Goal: Task Accomplishment & Management: Complete application form

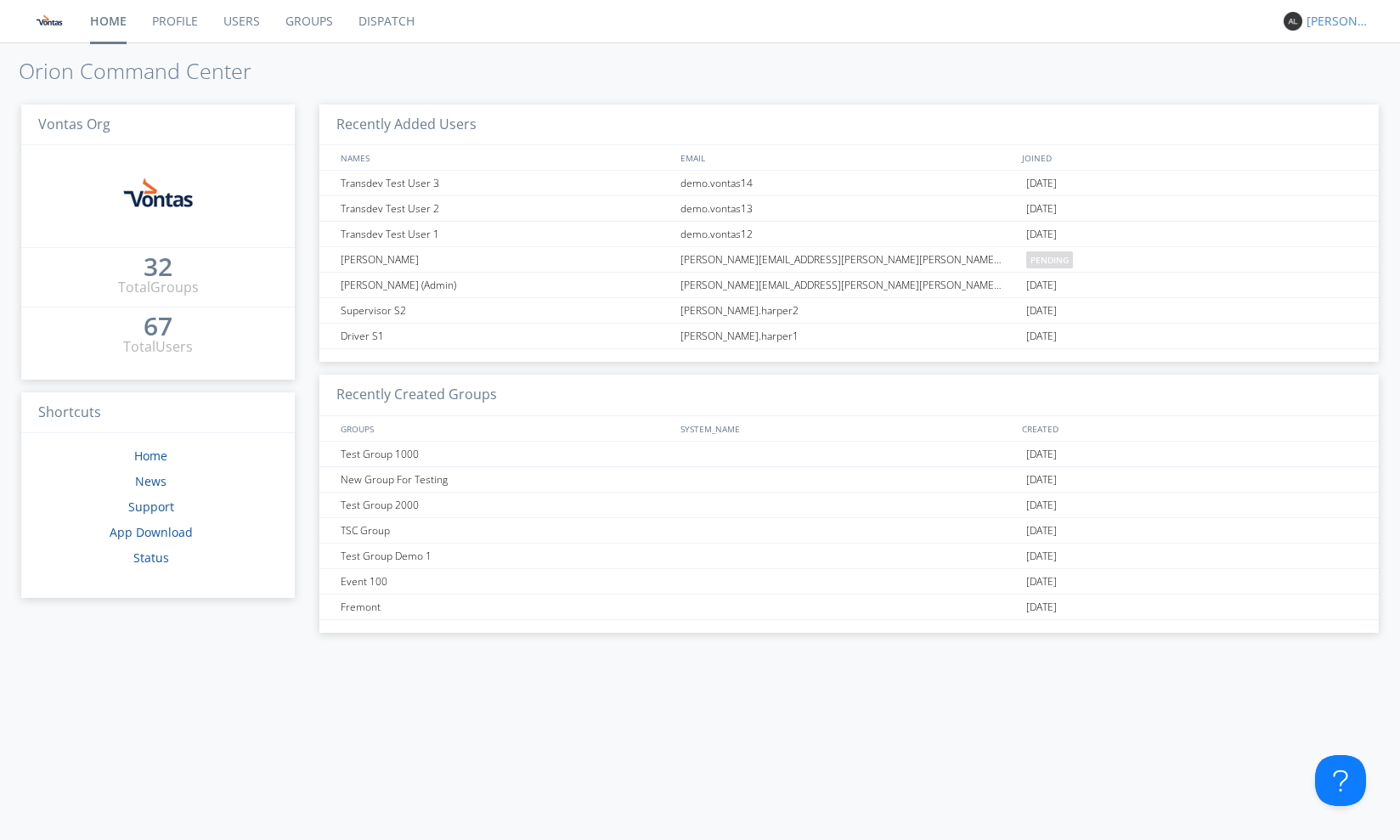
click at [1321, 20] on div "[PERSON_NAME]" at bounding box center [1338, 21] width 64 height 17
click at [1350, 89] on div "Log Out" at bounding box center [1347, 89] width 88 height 31
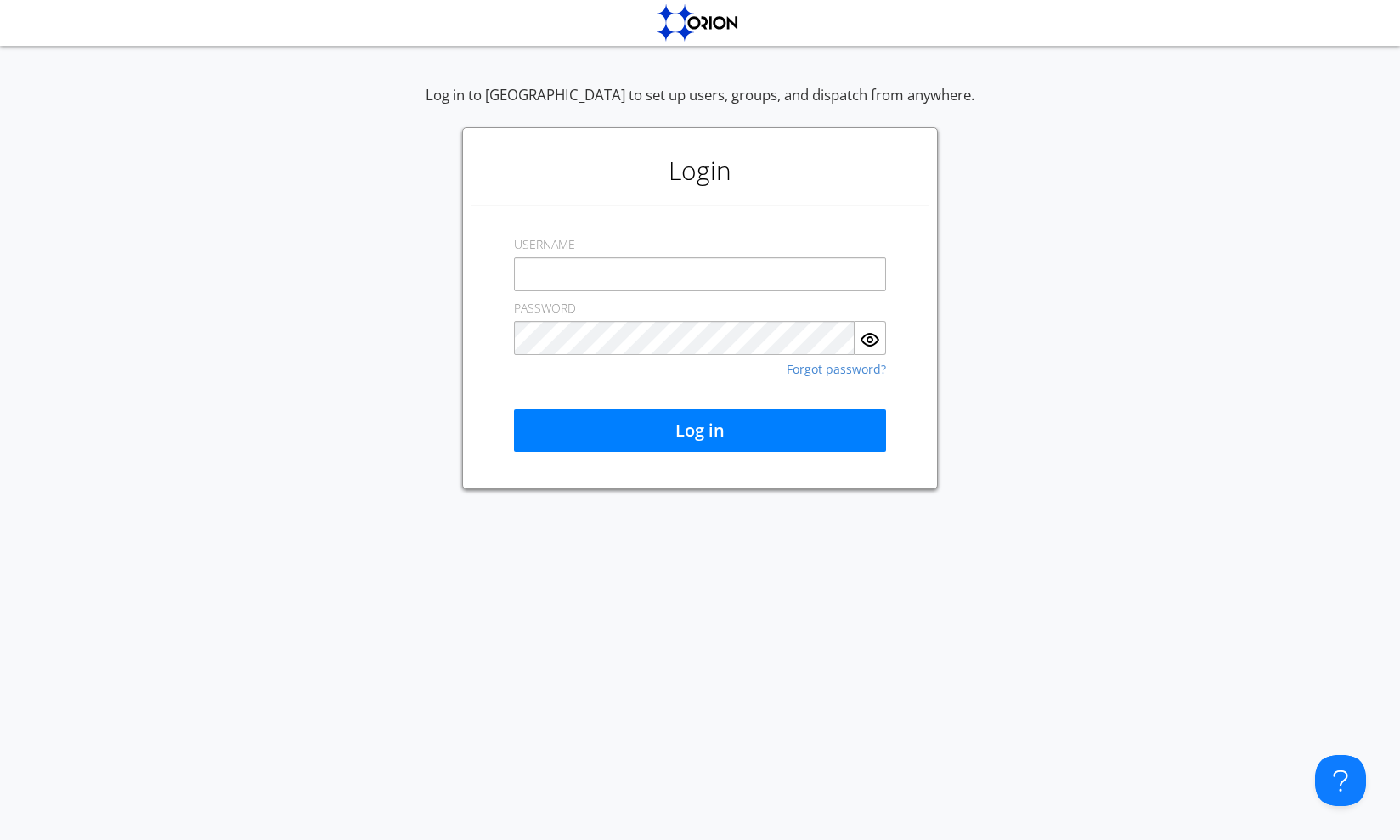
click at [863, 396] on div "Log in" at bounding box center [699, 403] width 372 height 97
click at [830, 367] on link "Forgot password?" at bounding box center [836, 369] width 100 height 12
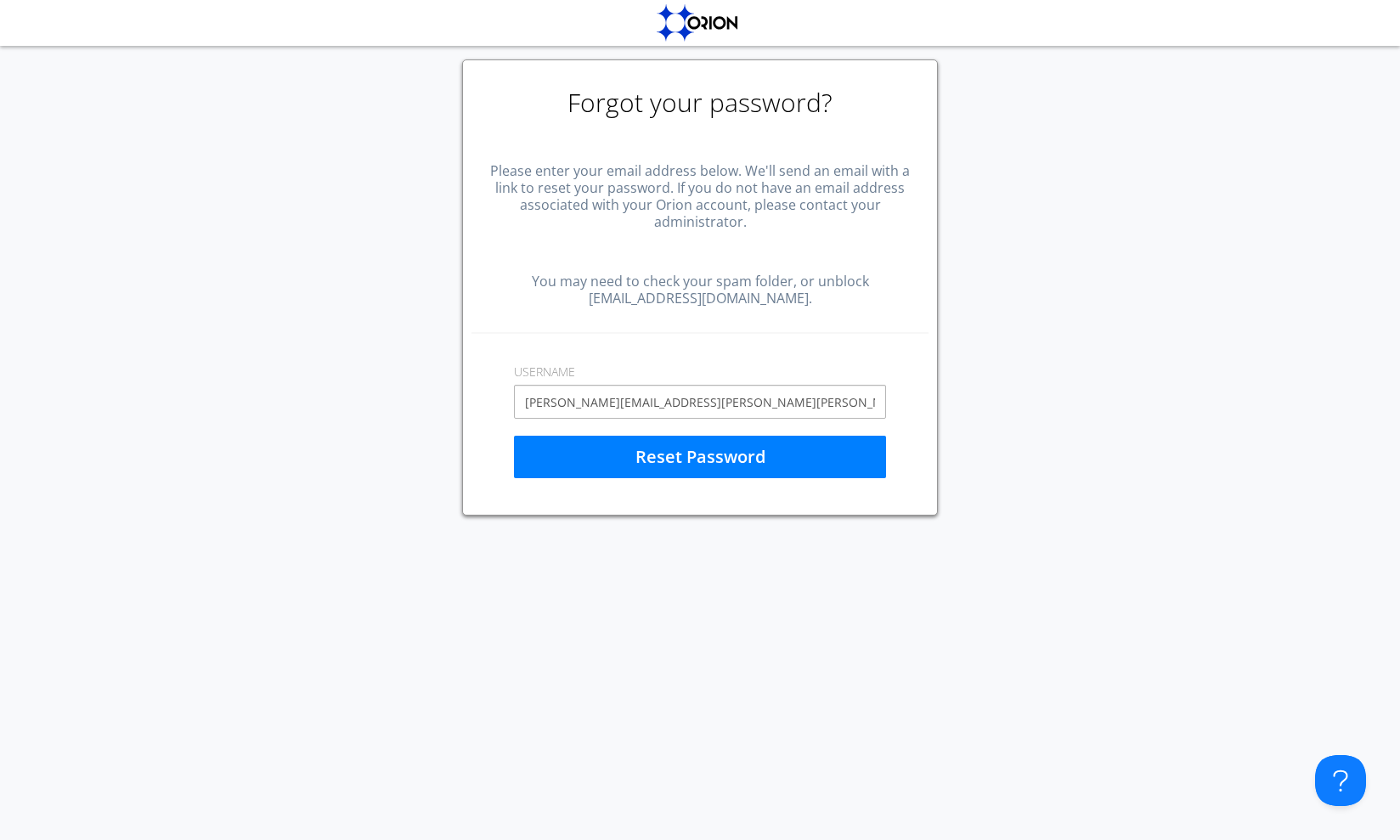
type input "[PERSON_NAME][EMAIL_ADDRESS][PERSON_NAME][PERSON_NAME][PERSON_NAME][DOMAIN_NAME]"
click at [762, 524] on div "Forgot your password? Please enter your email address below. We'll send an emai…" at bounding box center [700, 441] width 1400 height 797
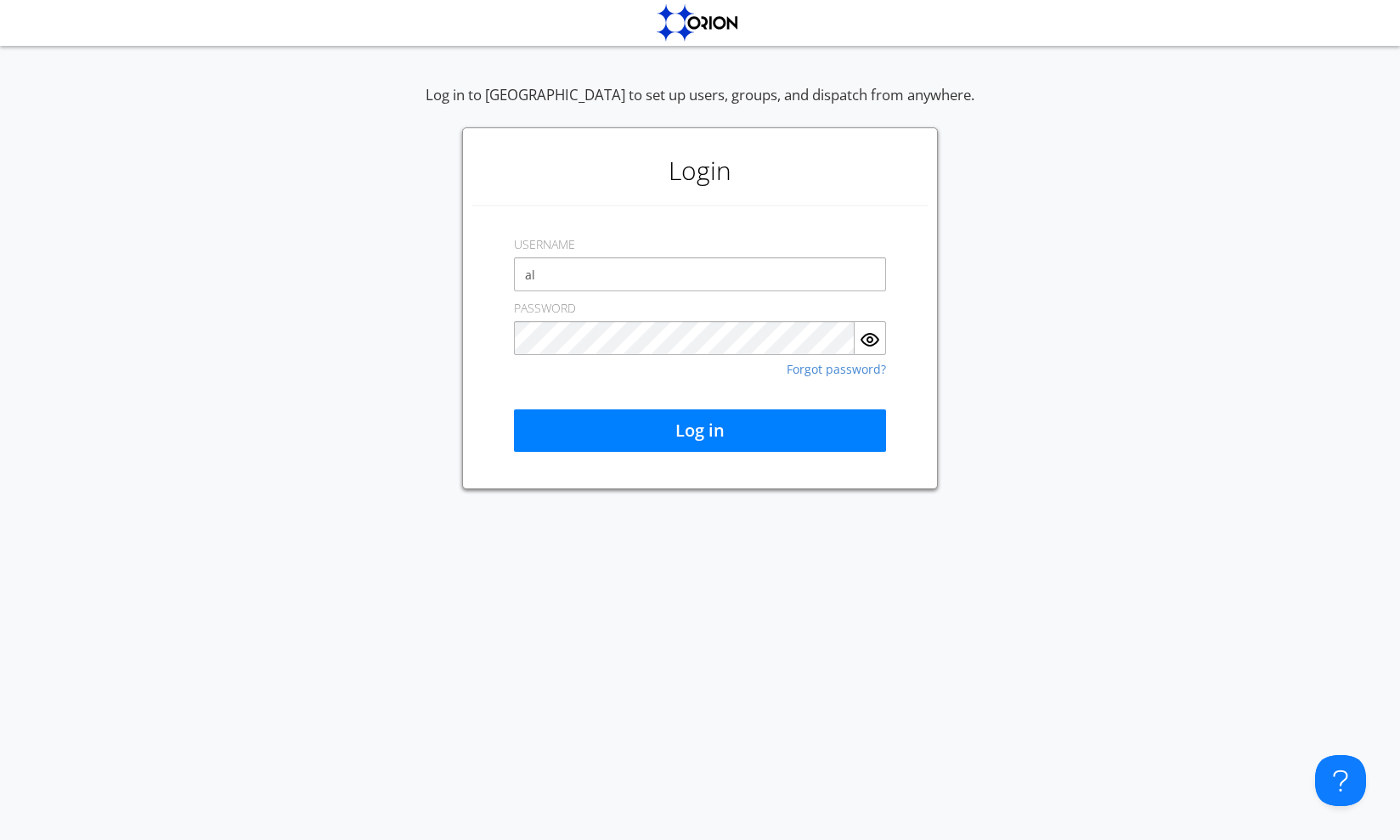
type input "a"
type input "v"
click at [990, 397] on div "Log in to [GEOGRAPHIC_DATA] to set up users, groups, and dispatch from anywhere…" at bounding box center [700, 287] width 1400 height 404
drag, startPoint x: 570, startPoint y: 269, endPoint x: 507, endPoint y: 265, distance: 63.1
click at [507, 265] on div "Login USERNAME aaus PASSWORD Forgot password? Log in" at bounding box center [700, 309] width 476 height 362
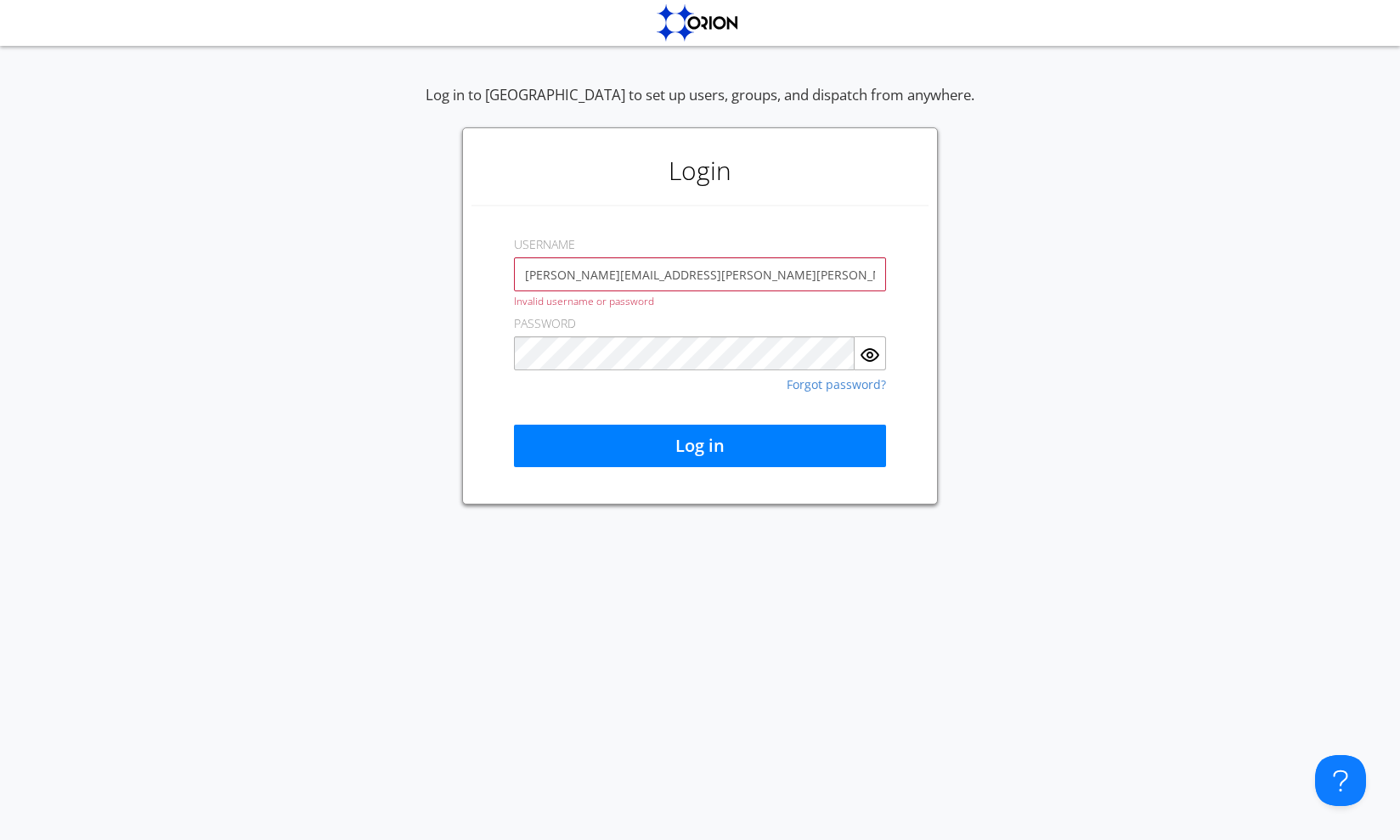
click at [445, 282] on div "Log in to [GEOGRAPHIC_DATA] to set up users, groups, and dispatch from anywhere…" at bounding box center [700, 295] width 1400 height 420
click at [625, 270] on input "[PERSON_NAME][EMAIL_ADDRESS][PERSON_NAME][PERSON_NAME][PERSON_NAME][DOMAIN_NAME]" at bounding box center [699, 274] width 372 height 34
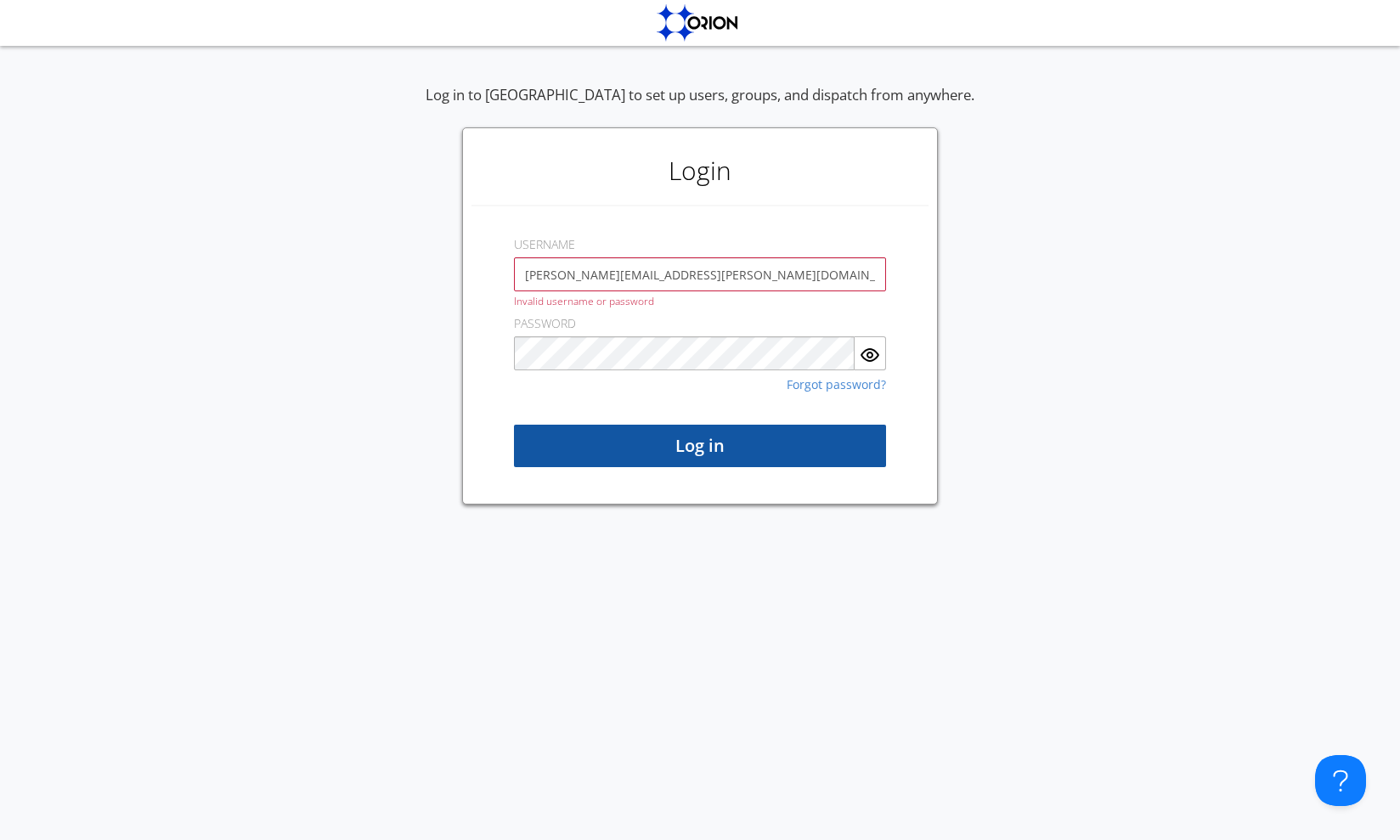
click at [663, 459] on button "Log in" at bounding box center [699, 445] width 372 height 43
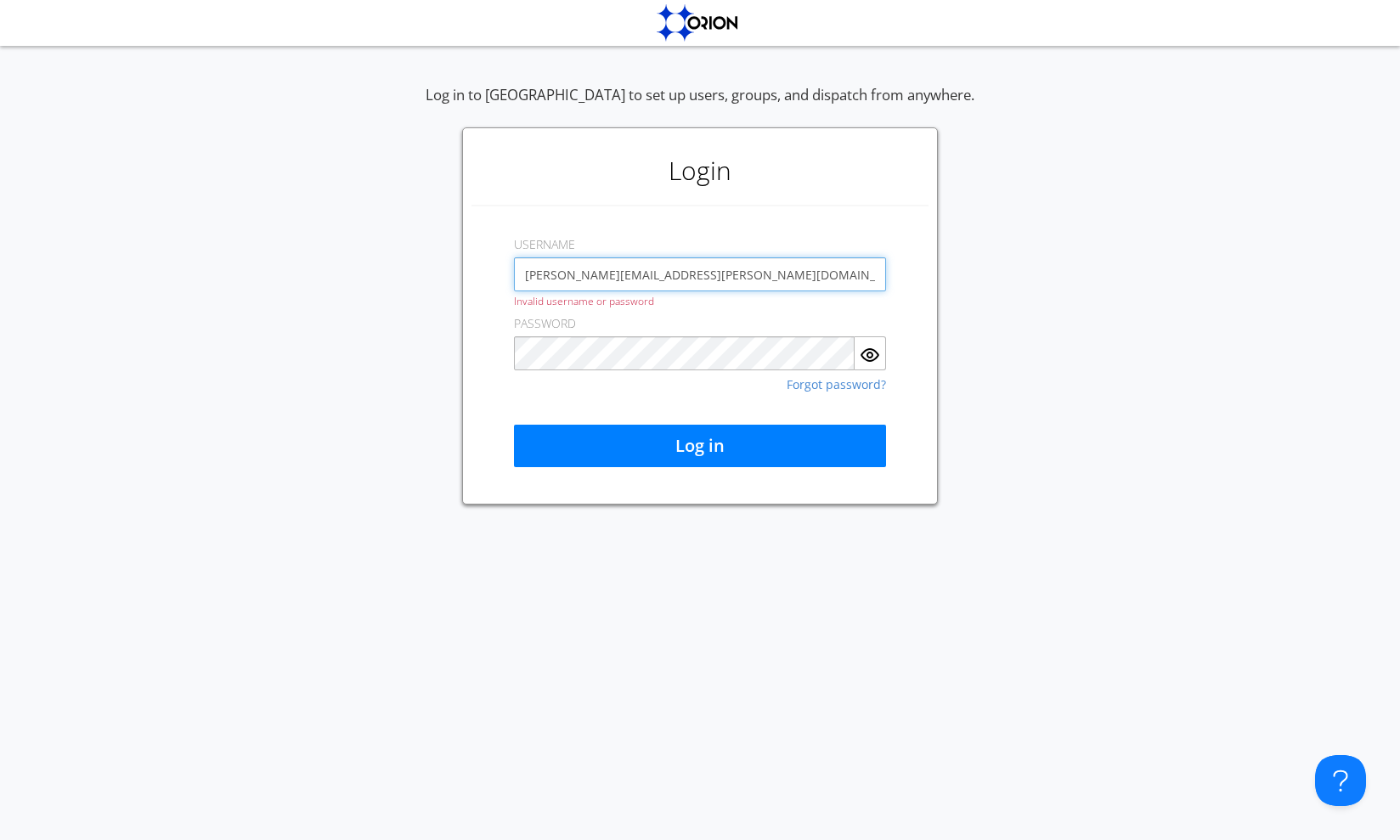
click at [625, 275] on input "[PERSON_NAME][EMAIL_ADDRESS][PERSON_NAME][DOMAIN_NAME]" at bounding box center [699, 274] width 372 height 34
click at [626, 275] on input "[PERSON_NAME][EMAIL_ADDRESS][PERSON_NAME][DOMAIN_NAME]" at bounding box center [699, 274] width 372 height 34
click at [510, 527] on div "Log in to [GEOGRAPHIC_DATA] to set up users, groups, and dispatch from anywhere…" at bounding box center [700, 441] width 1400 height 797
click at [626, 272] on input "[PERSON_NAME][EMAIL_ADDRESS][PERSON_NAME][DOMAIN_NAME]" at bounding box center [699, 274] width 372 height 34
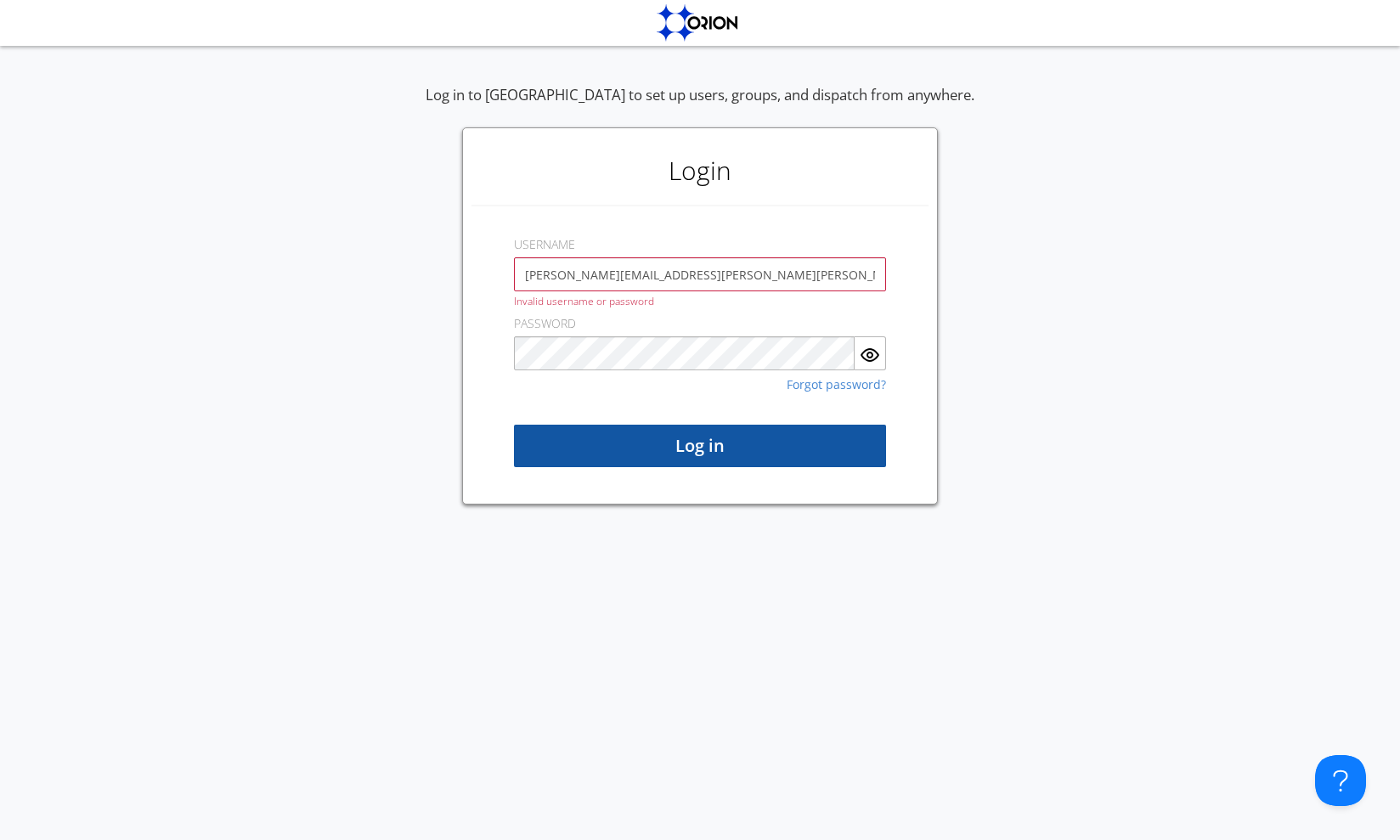
click at [662, 446] on button "Log in" at bounding box center [699, 445] width 372 height 43
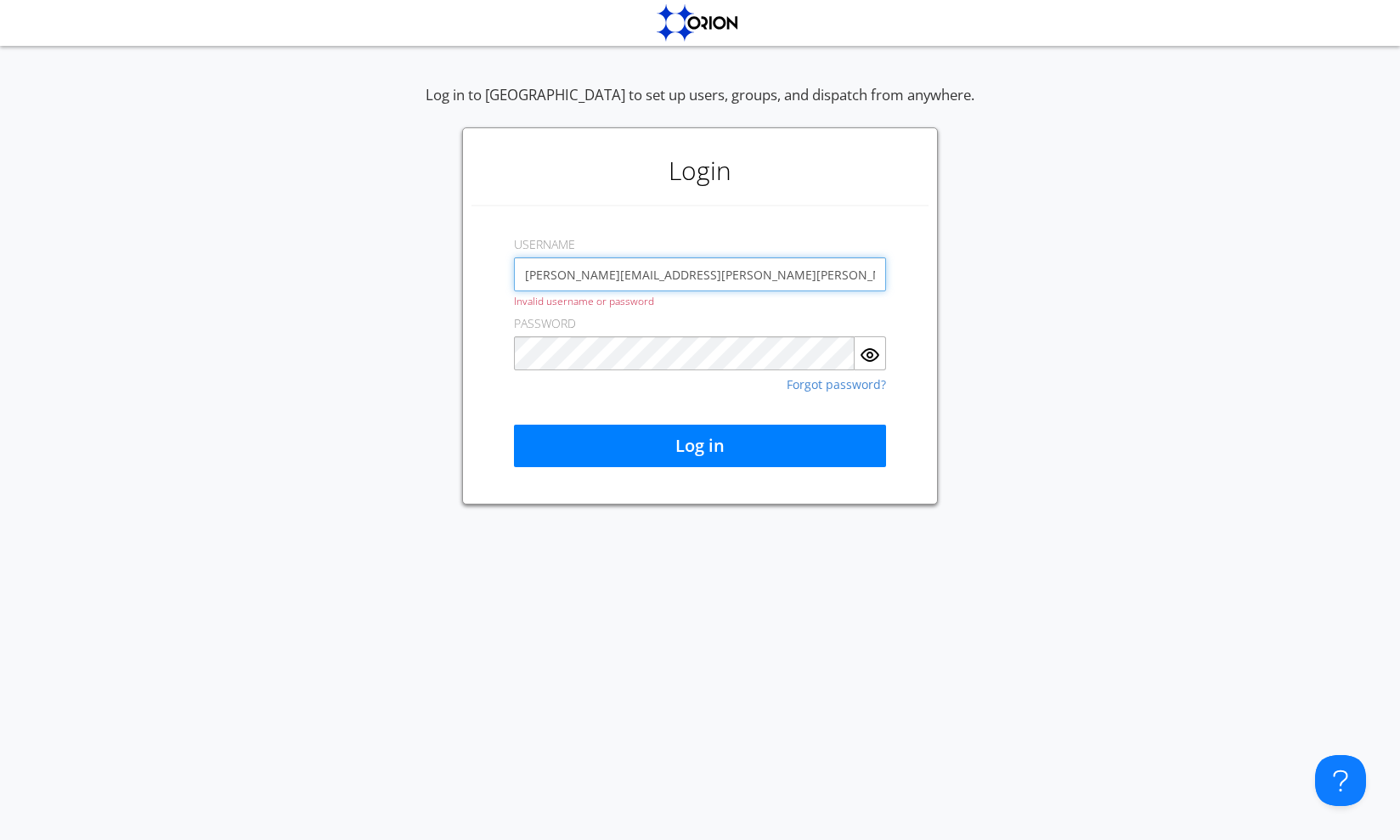
drag, startPoint x: 653, startPoint y: 274, endPoint x: 584, endPoint y: 269, distance: 69.2
click at [584, 269] on input "[PERSON_NAME][EMAIL_ADDRESS][PERSON_NAME][PERSON_NAME][PERSON_NAME][DOMAIN_NAME]" at bounding box center [699, 274] width 372 height 34
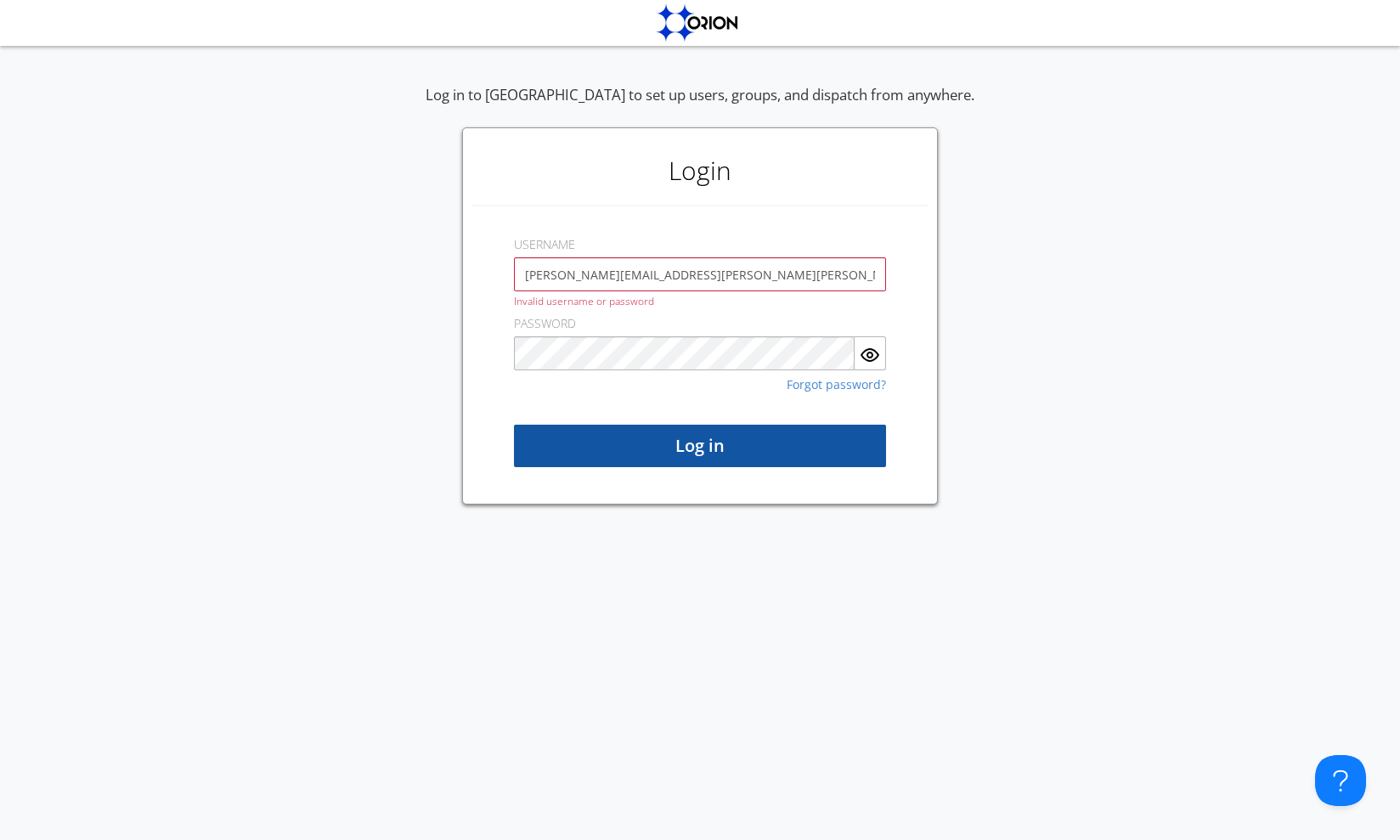
click at [664, 448] on button "Log in" at bounding box center [699, 445] width 372 height 43
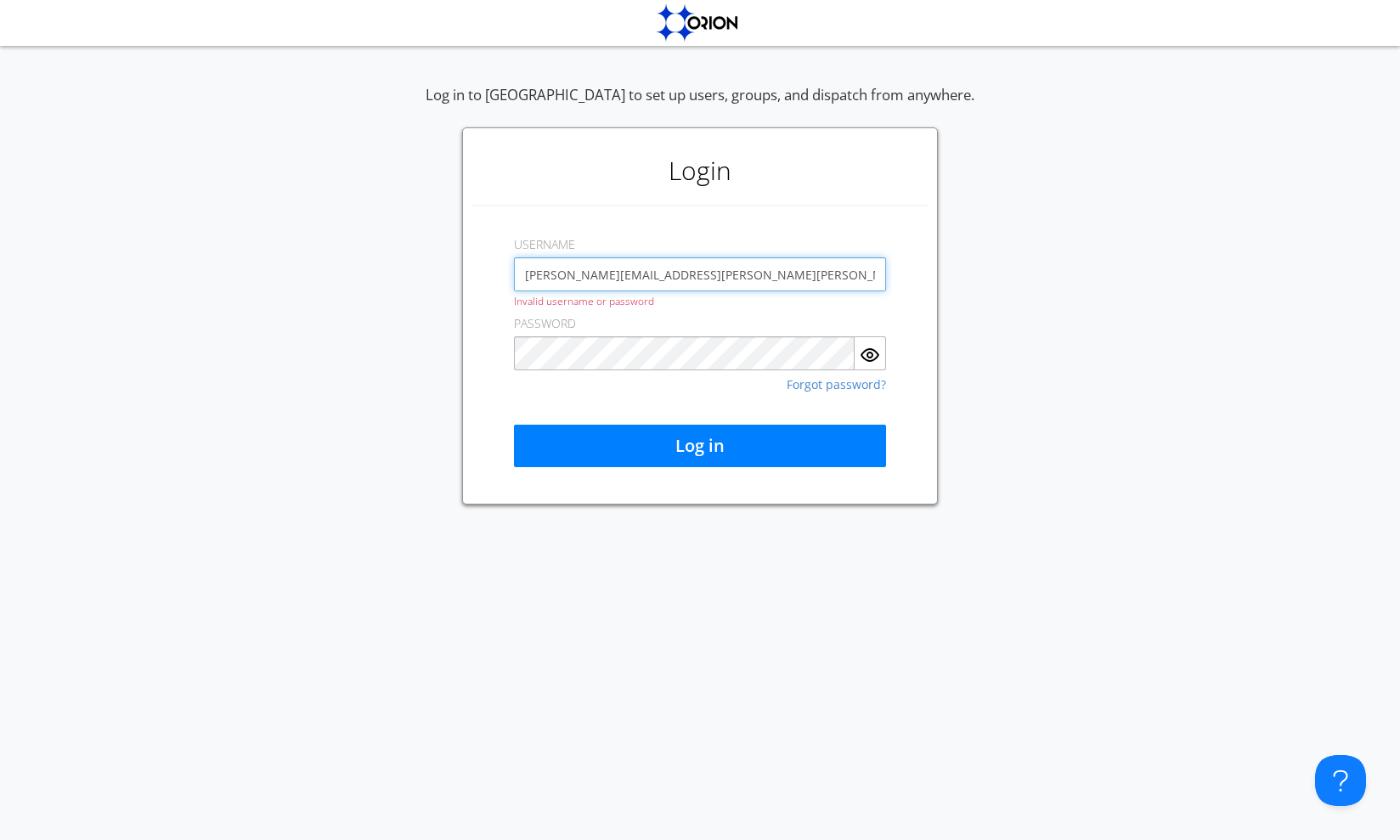
click at [583, 273] on input "[PERSON_NAME][EMAIL_ADDRESS][PERSON_NAME][PERSON_NAME][DOMAIN_NAME]" at bounding box center [699, 274] width 372 height 34
drag, startPoint x: 665, startPoint y: 275, endPoint x: 517, endPoint y: 269, distance: 148.1
click at [517, 269] on input "[PERSON_NAME][EMAIL_ADDRESS][PERSON_NAME][DOMAIN_NAME]" at bounding box center [699, 274] width 372 height 34
click at [626, 265] on input "aaustin+qeorg" at bounding box center [699, 274] width 372 height 34
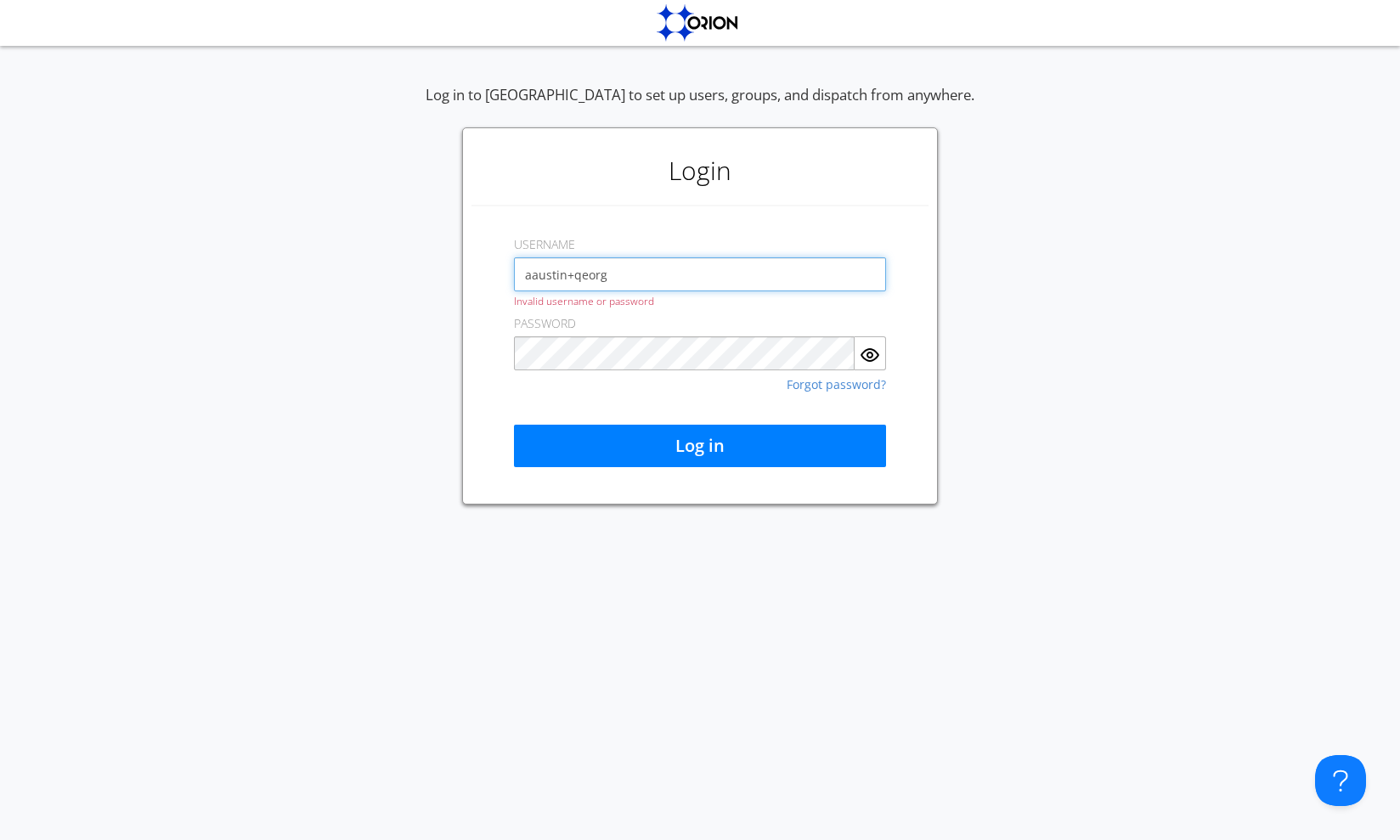
click at [627, 285] on input "aaustin+qeorg" at bounding box center [699, 274] width 372 height 34
type input "[EMAIL_ADDRESS][DOMAIN_NAME]"
click at [873, 355] on img "button" at bounding box center [869, 354] width 20 height 20
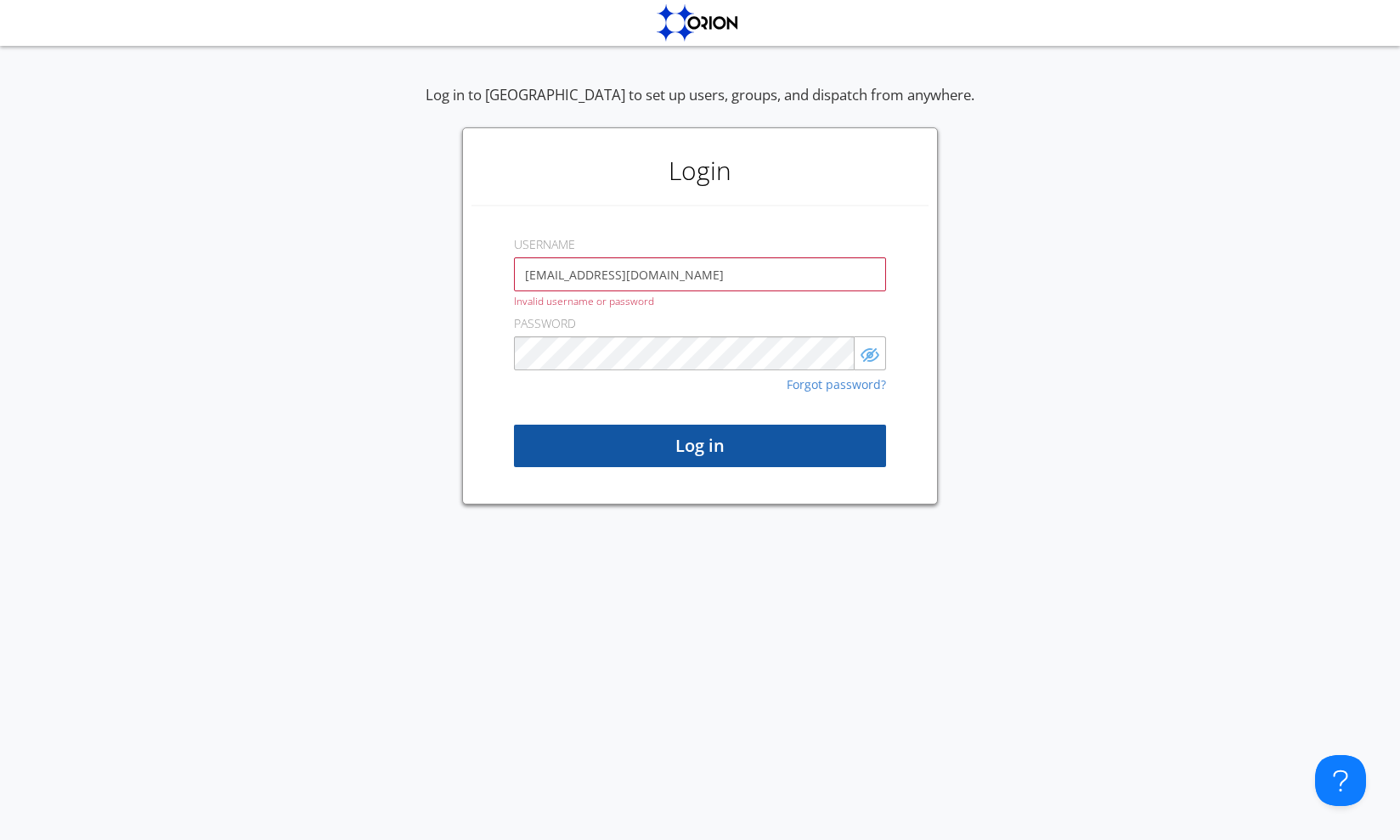
click at [653, 438] on button "Log in" at bounding box center [699, 445] width 372 height 43
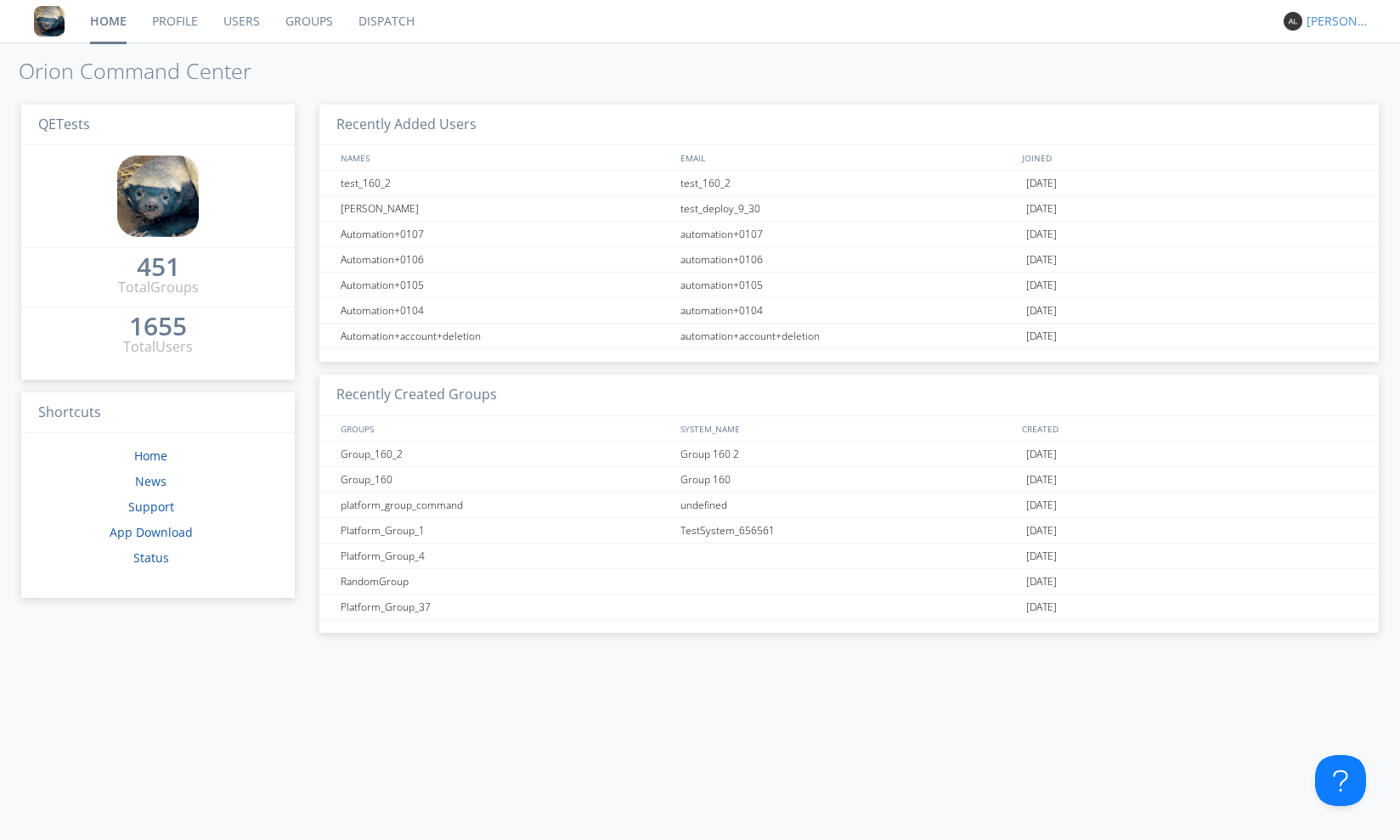
click at [1342, 27] on div "[PERSON_NAME]" at bounding box center [1338, 21] width 64 height 17
click at [891, 79] on h1 "Orion Command Center" at bounding box center [700, 71] width 1400 height 24
click at [248, 16] on link "Users" at bounding box center [242, 21] width 62 height 43
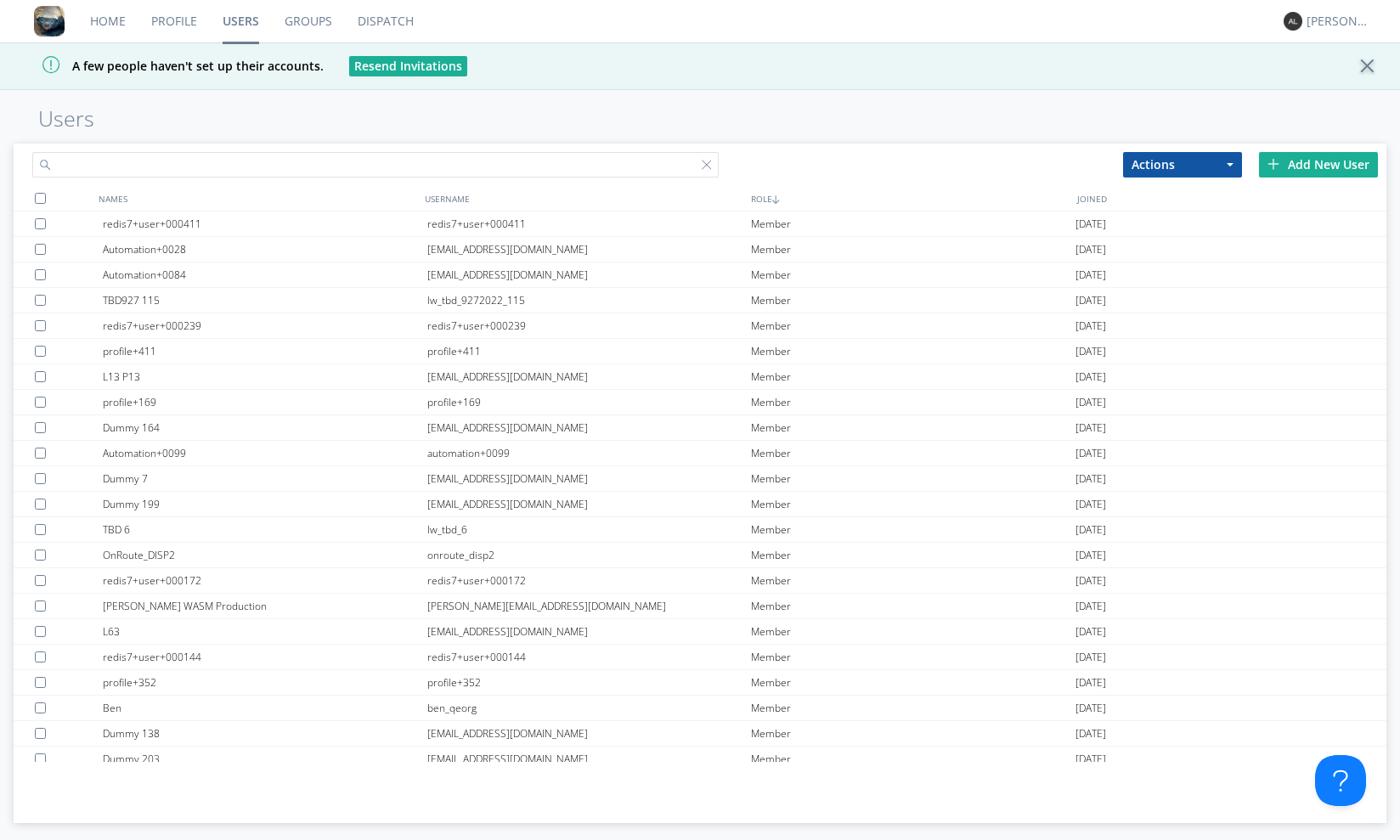
click at [276, 158] on input "text" at bounding box center [375, 164] width 686 height 25
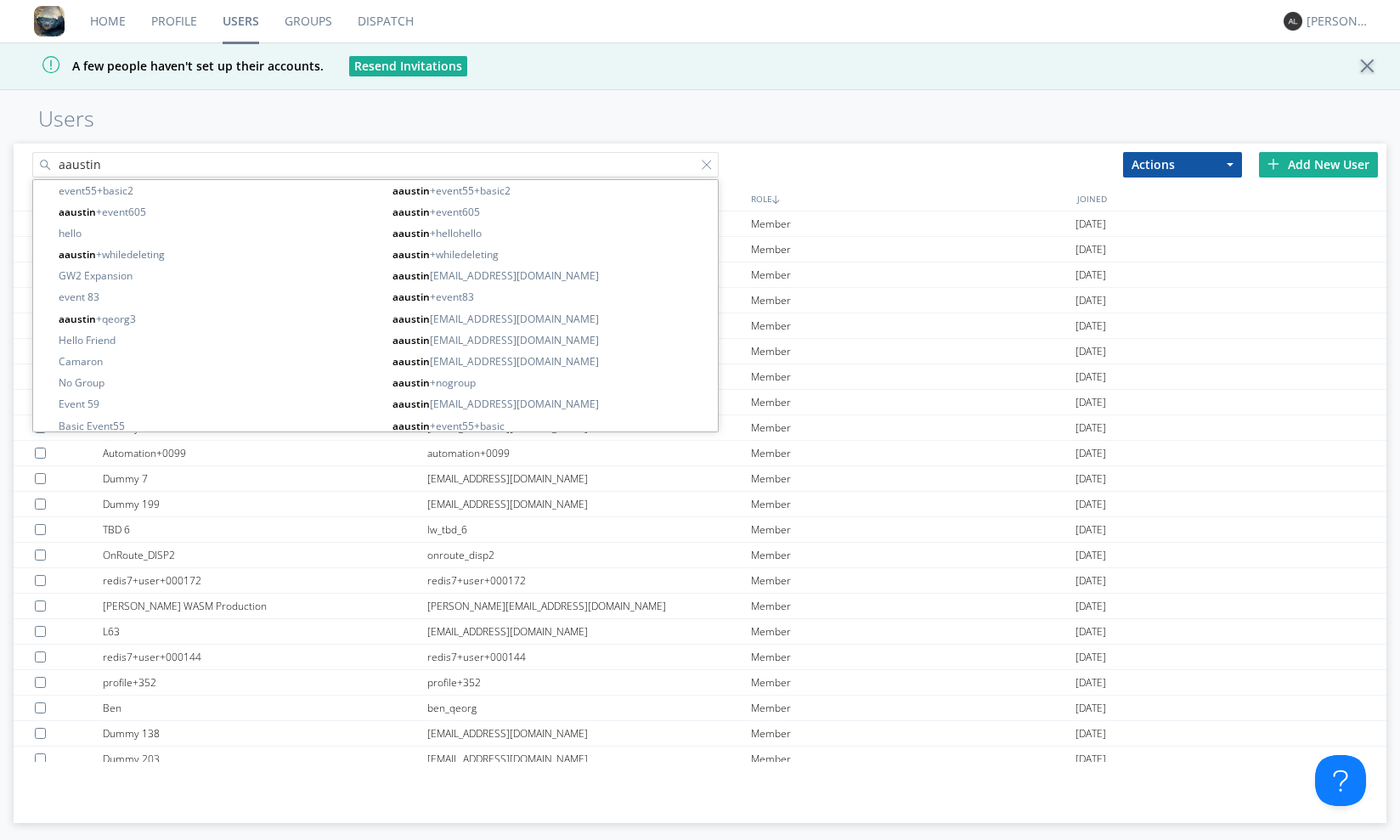
type input "aaustin"
click at [1318, 166] on div "Add New User" at bounding box center [1319, 164] width 119 height 25
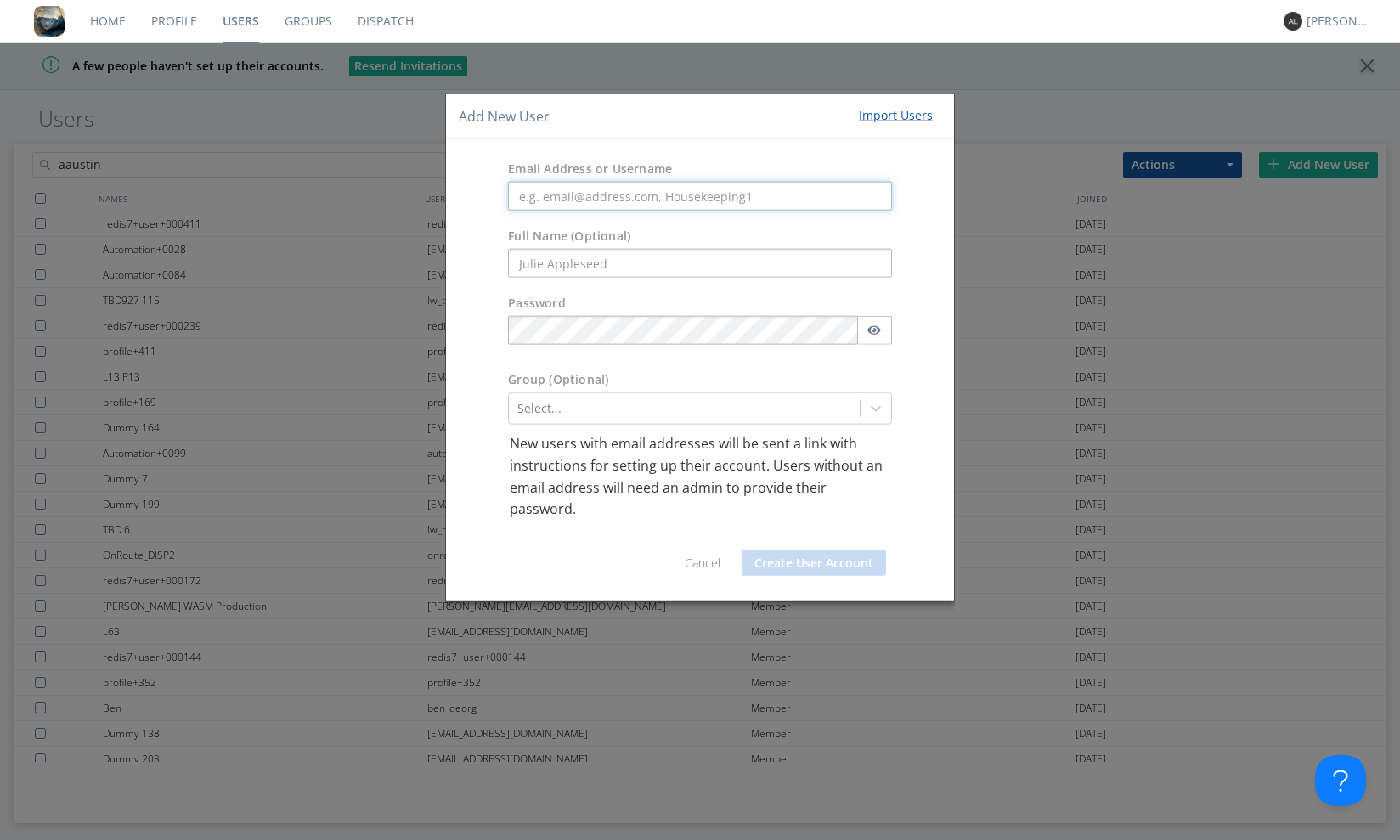
click at [627, 193] on input "text" at bounding box center [699, 196] width 384 height 29
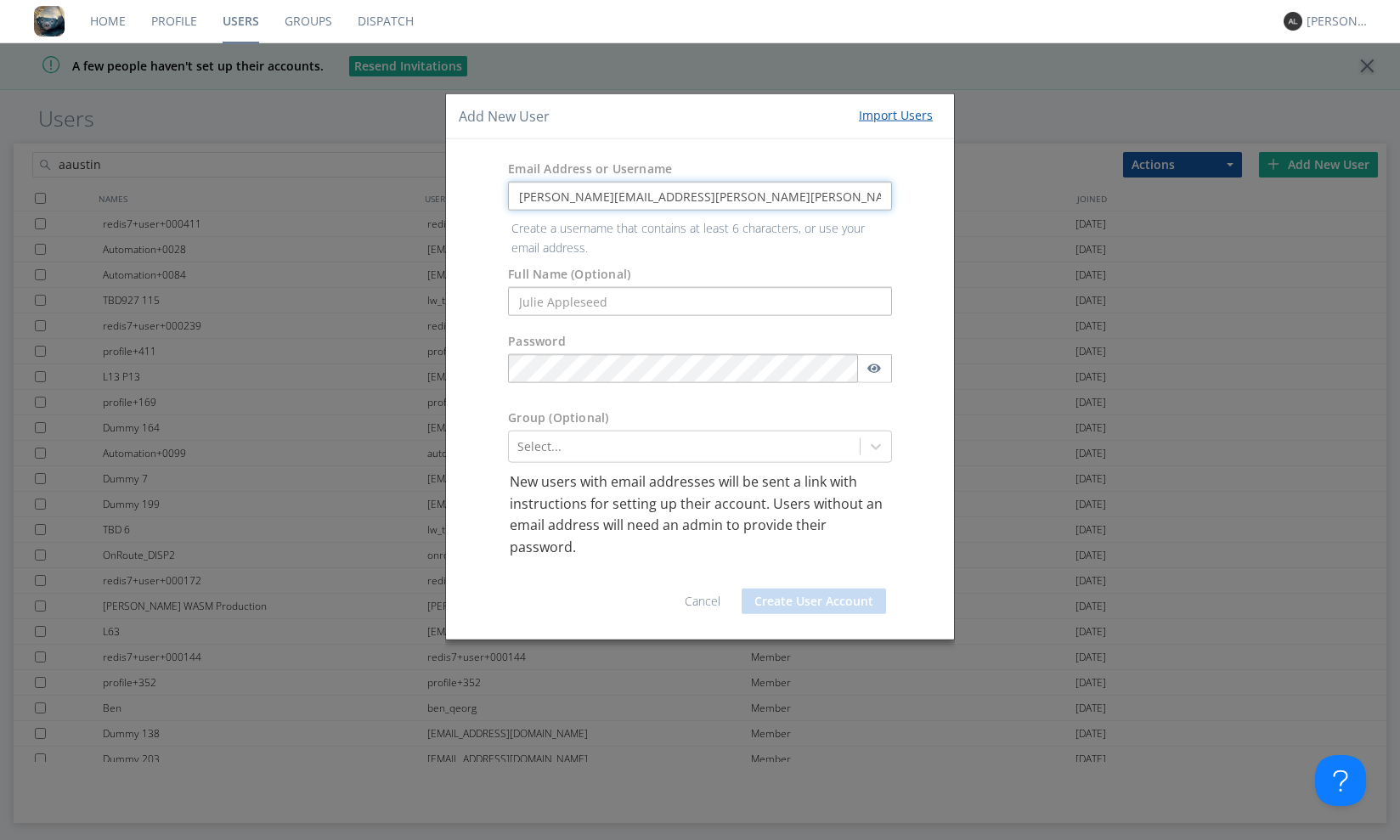
type input "[PERSON_NAME][EMAIL_ADDRESS][PERSON_NAME][PERSON_NAME][DOMAIN_NAME]"
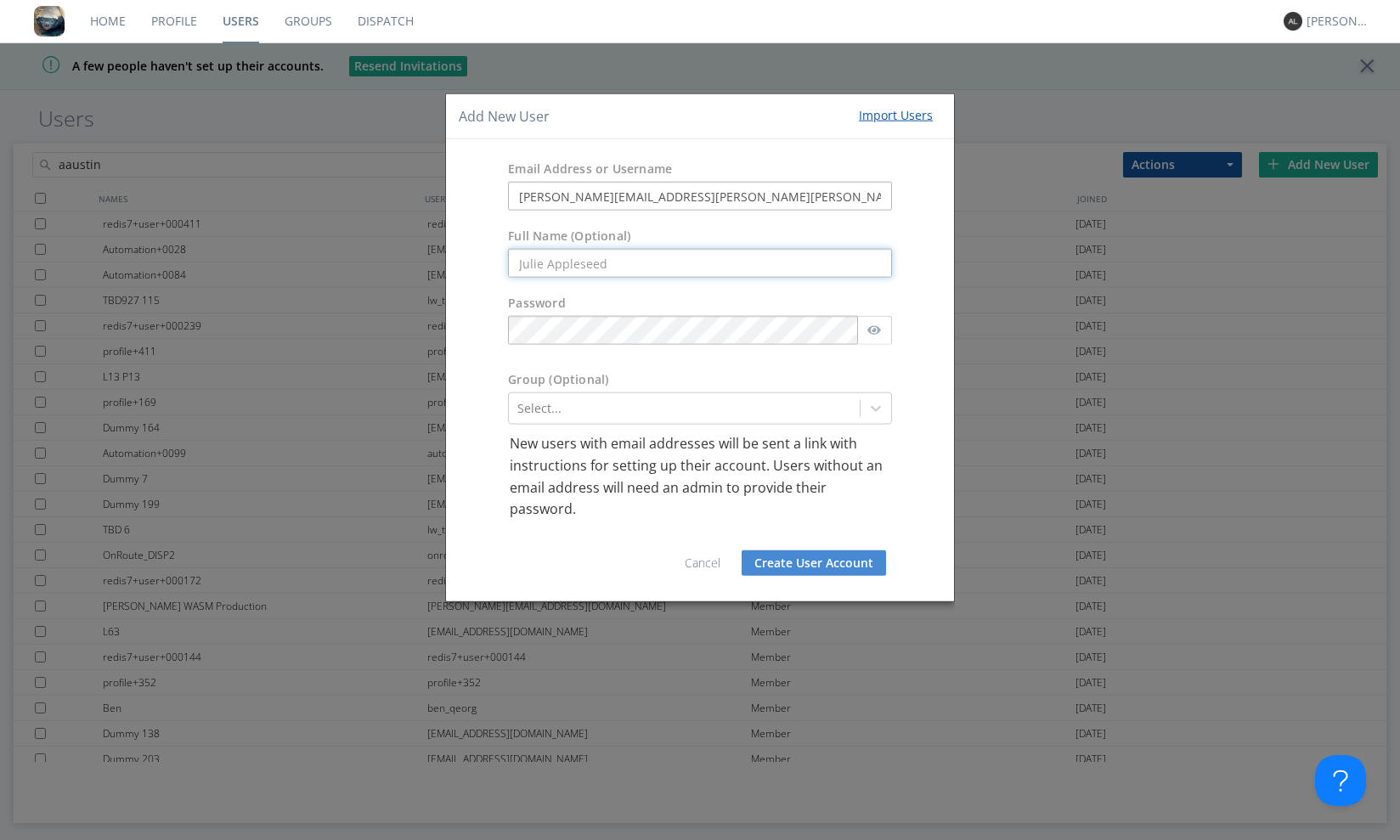
type input "[PERSON_NAME]"
click at [592, 371] on label "Group (Optional)" at bounding box center [557, 379] width 101 height 17
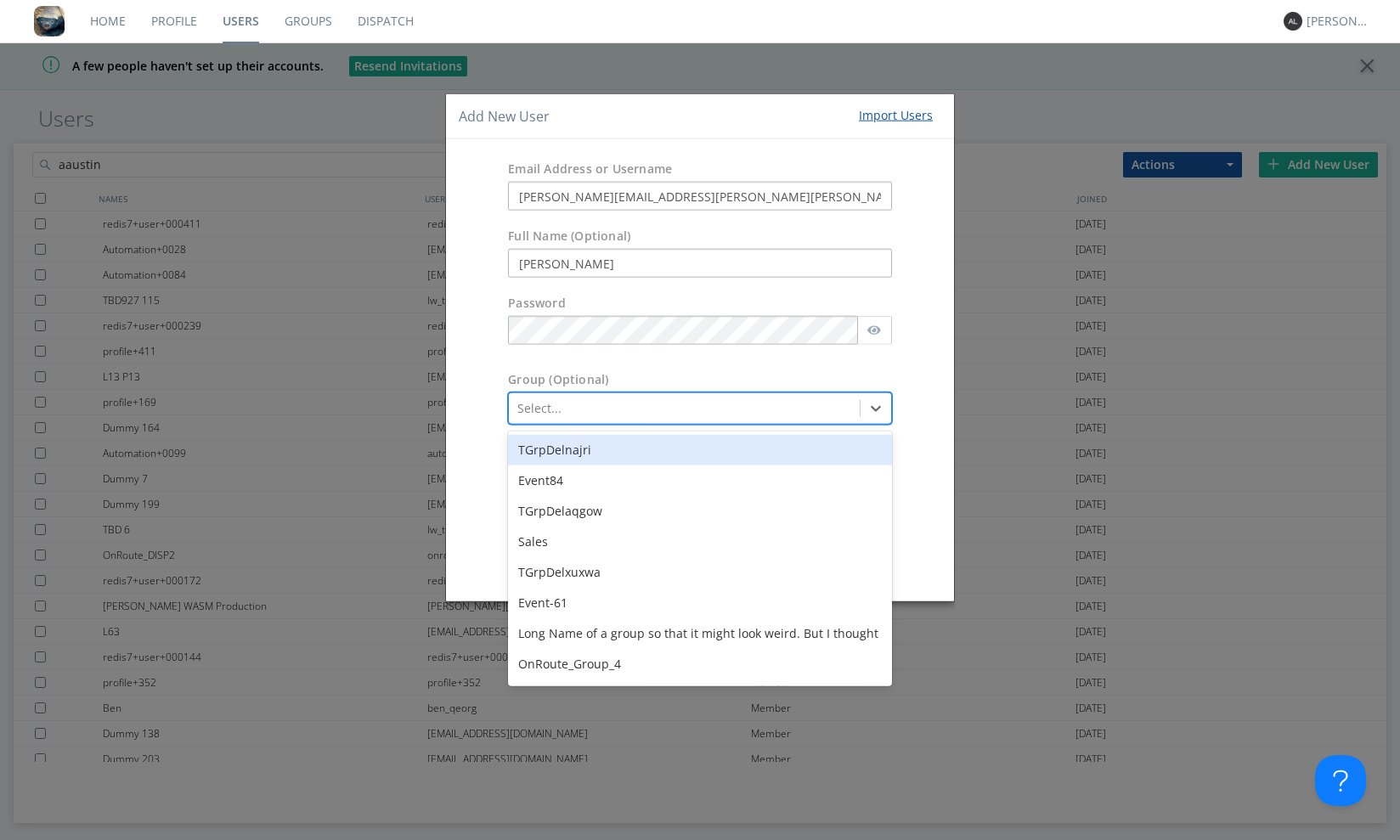
click at [602, 415] on div at bounding box center [683, 408] width 333 height 20
click at [949, 366] on div "Group (Optional) option TGrpDelnajri focused, 1 of 451. 451 results available. …" at bounding box center [700, 397] width 508 height 71
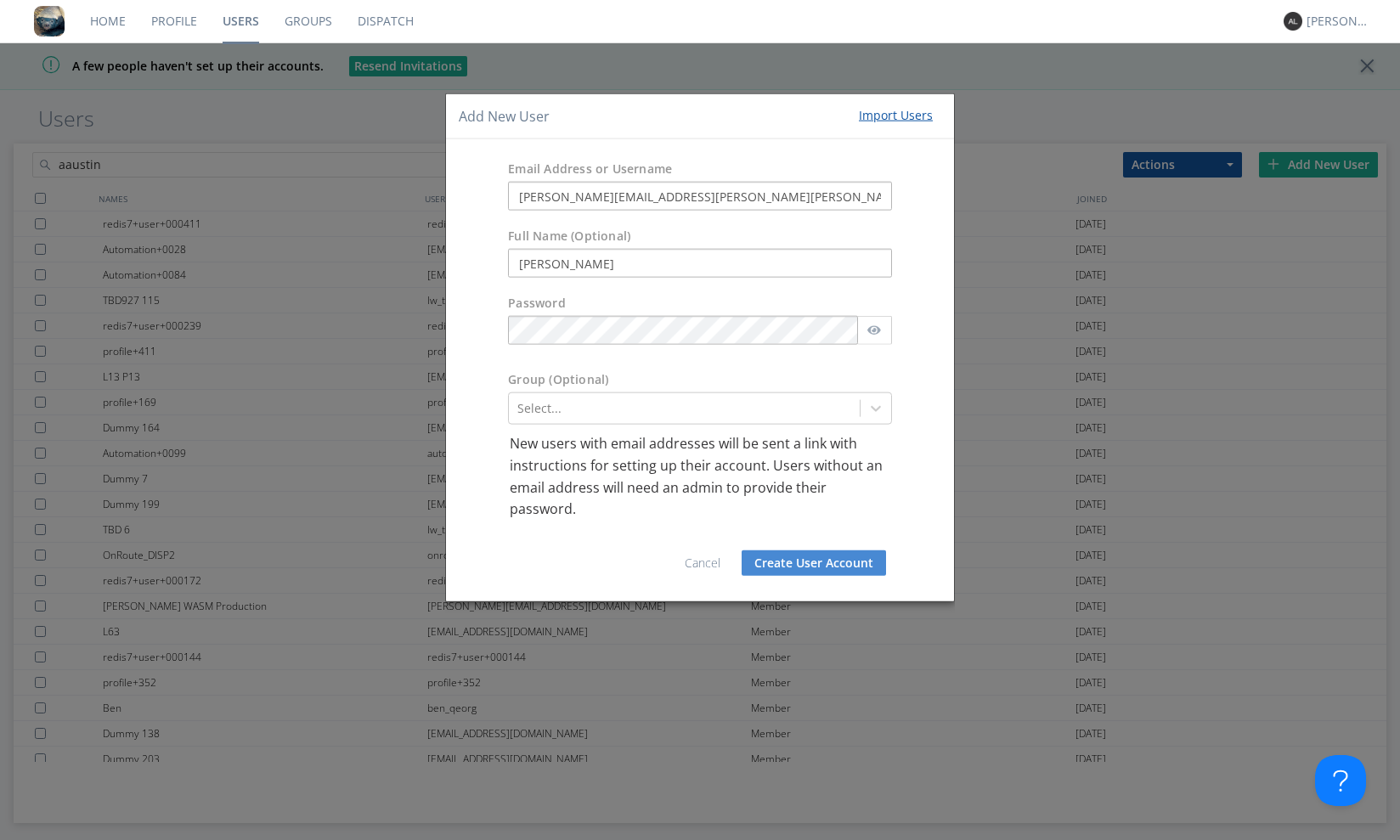
click at [795, 563] on button "Create User Account" at bounding box center [813, 562] width 144 height 25
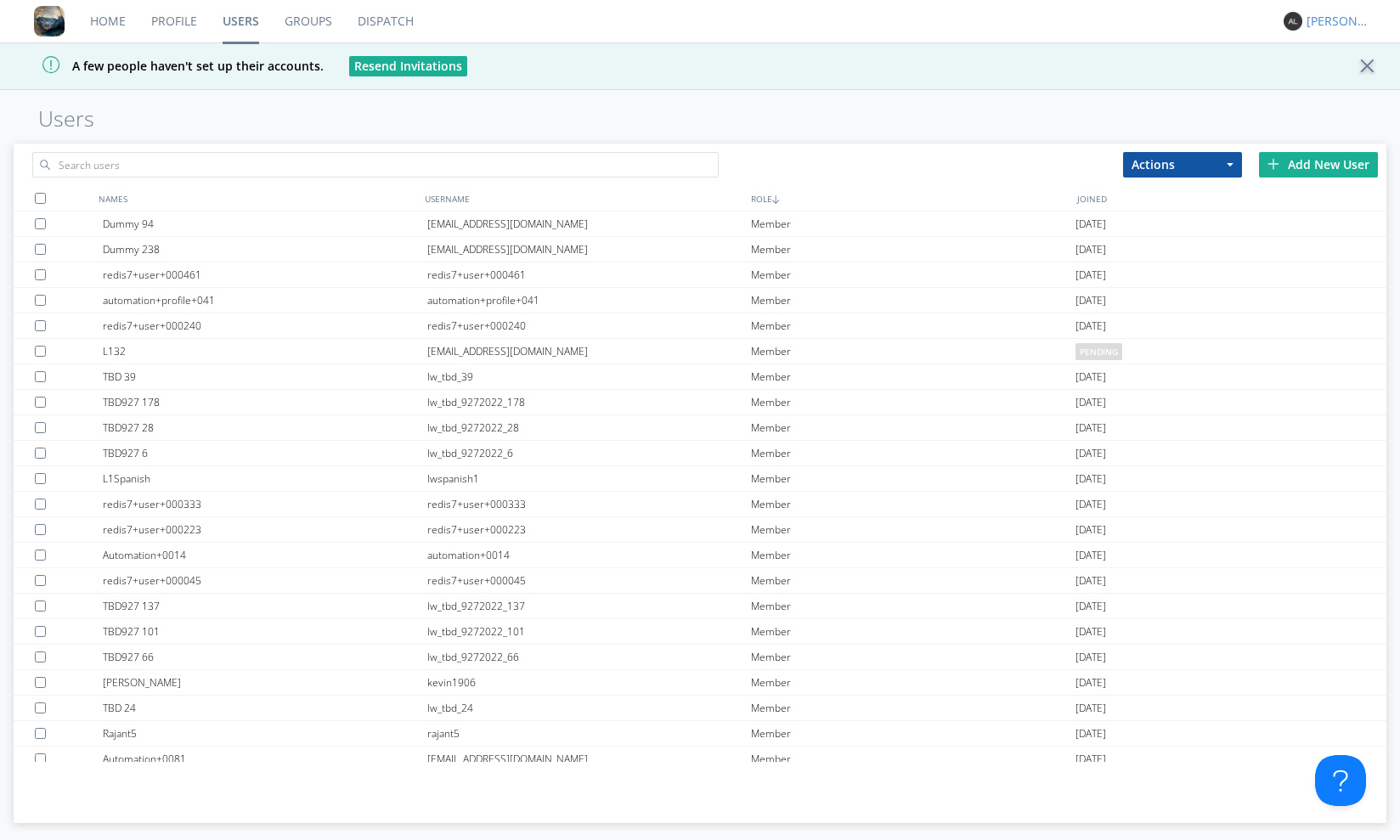
click at [1347, 18] on div "[PERSON_NAME]" at bounding box center [1338, 21] width 64 height 17
click at [1333, 93] on div "Log Out" at bounding box center [1347, 89] width 88 height 31
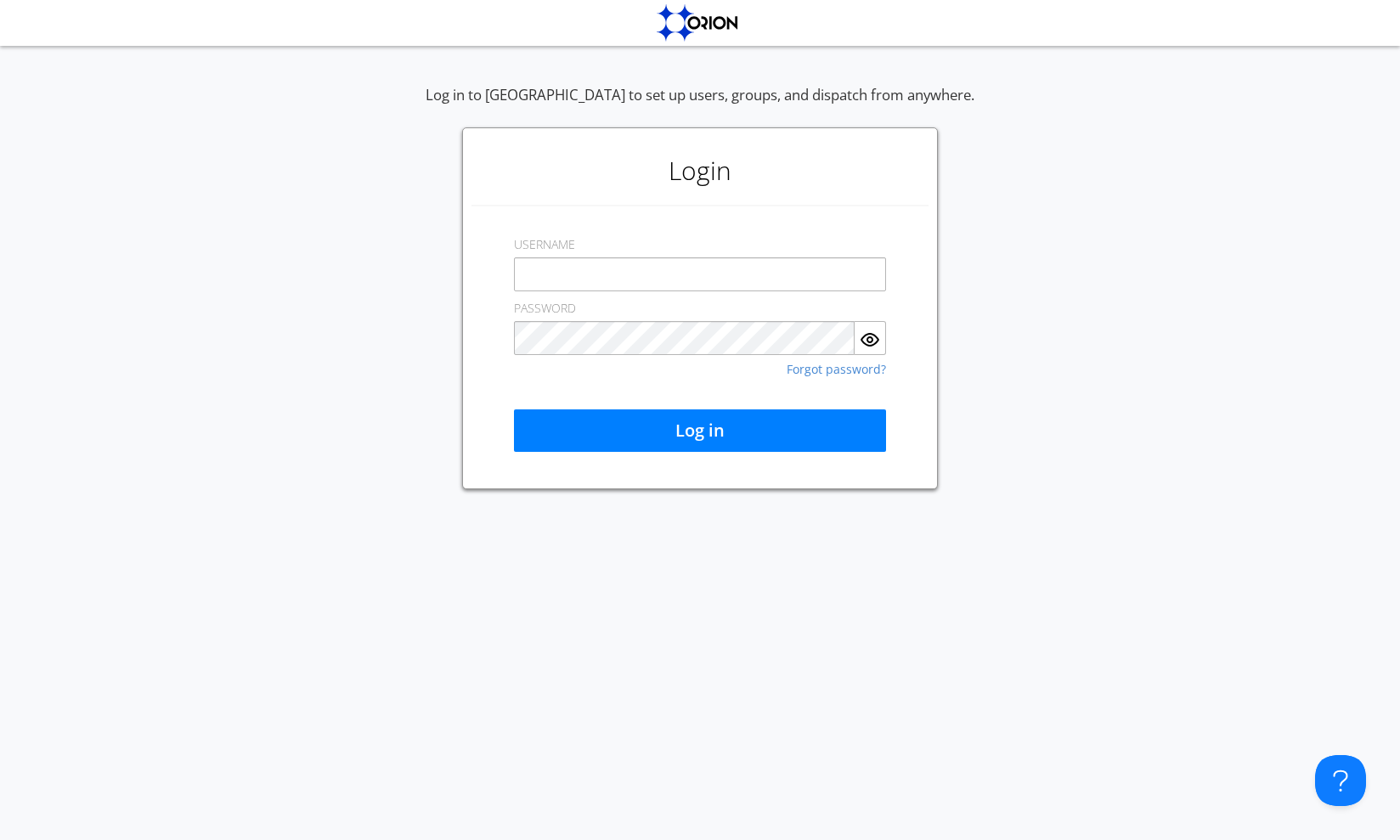
click at [1196, 395] on div "Log in to [GEOGRAPHIC_DATA] to set up users, groups, and dispatch from anywhere…" at bounding box center [700, 287] width 1400 height 404
